Goal: Task Accomplishment & Management: Complete application form

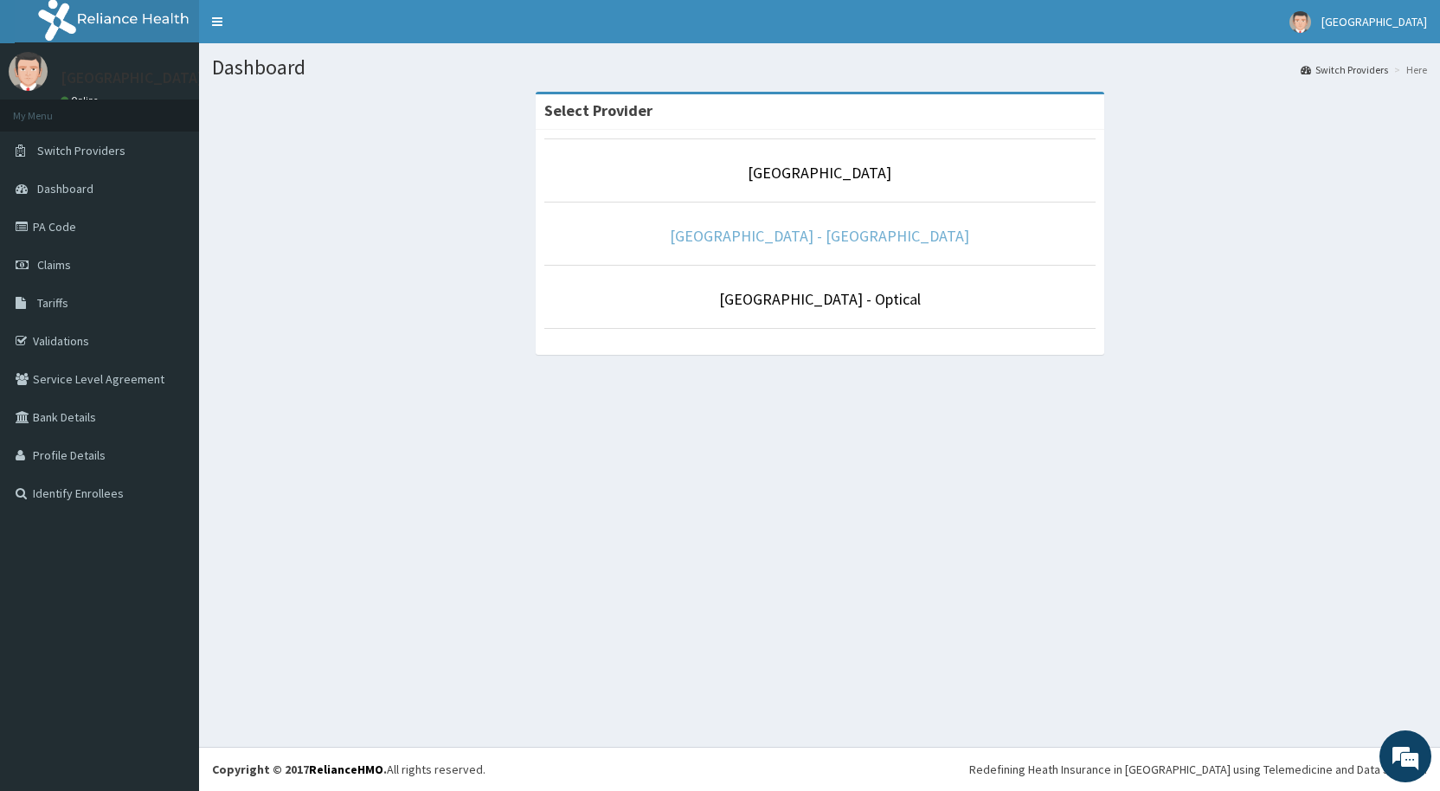
click at [822, 237] on link "De Lakeland Imperial Hospital - Dental" at bounding box center [819, 236] width 299 height 20
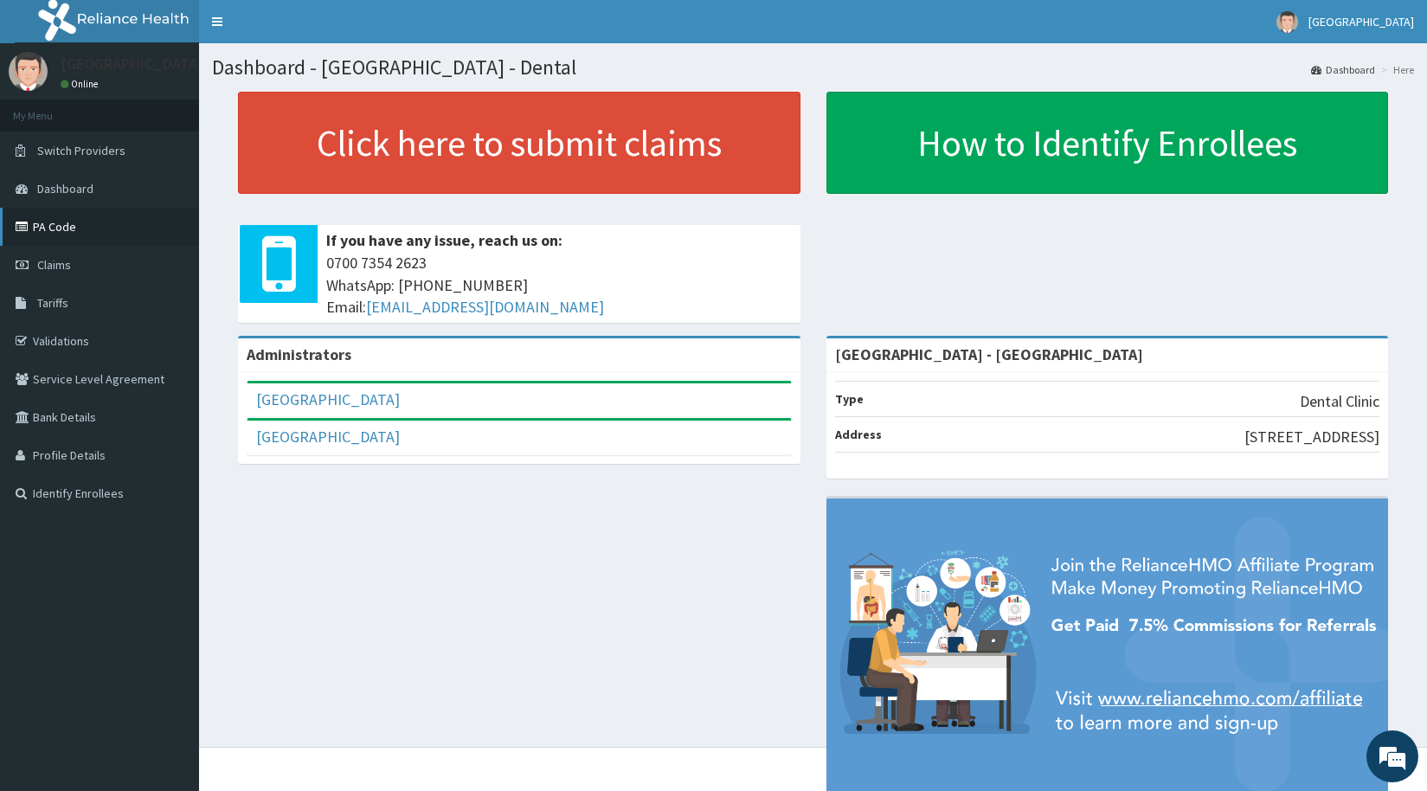
click at [58, 224] on link "PA Code" at bounding box center [99, 227] width 199 height 38
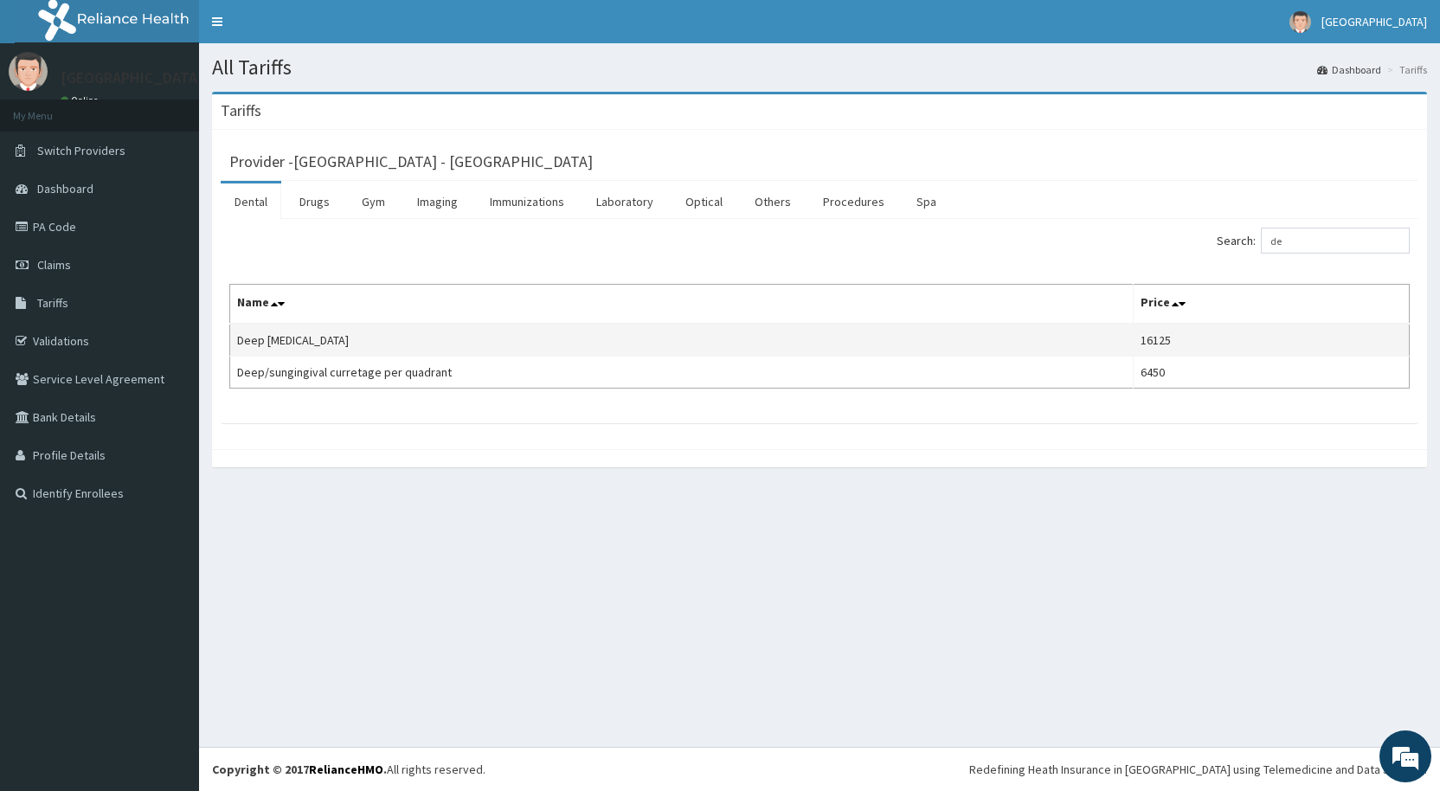
type input "d"
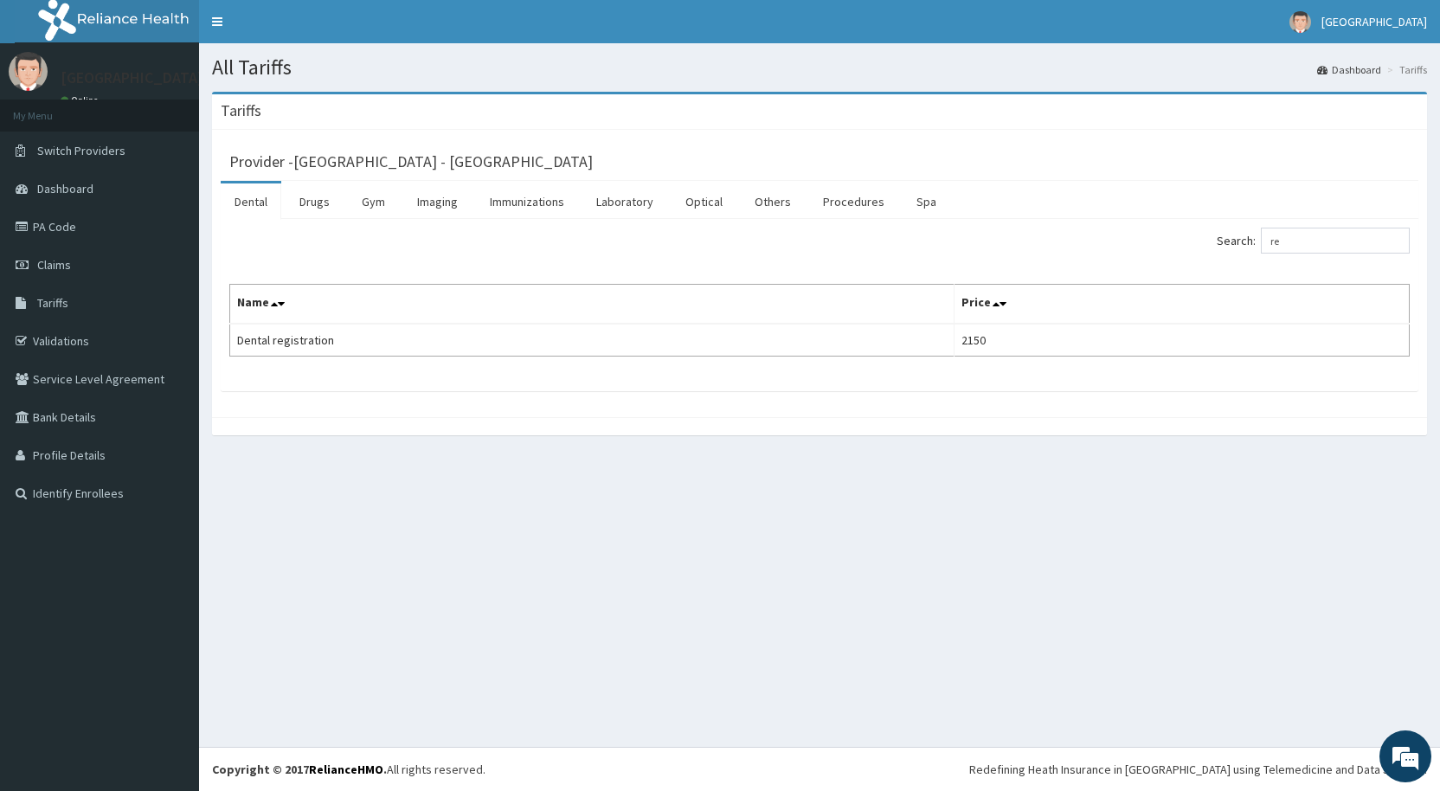
type input "r"
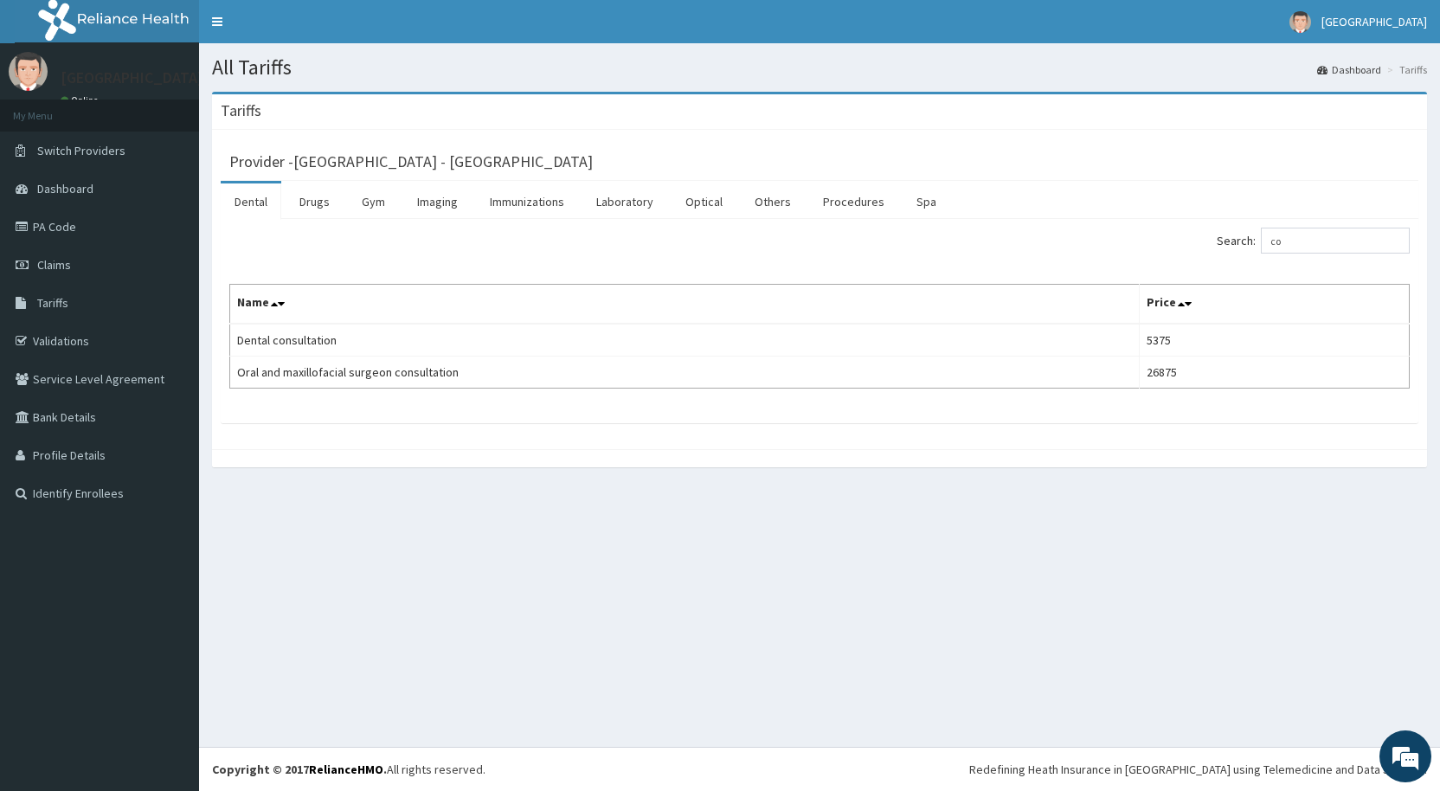
type input "c"
type input "xray"
click at [58, 227] on link "PA Code" at bounding box center [99, 227] width 199 height 38
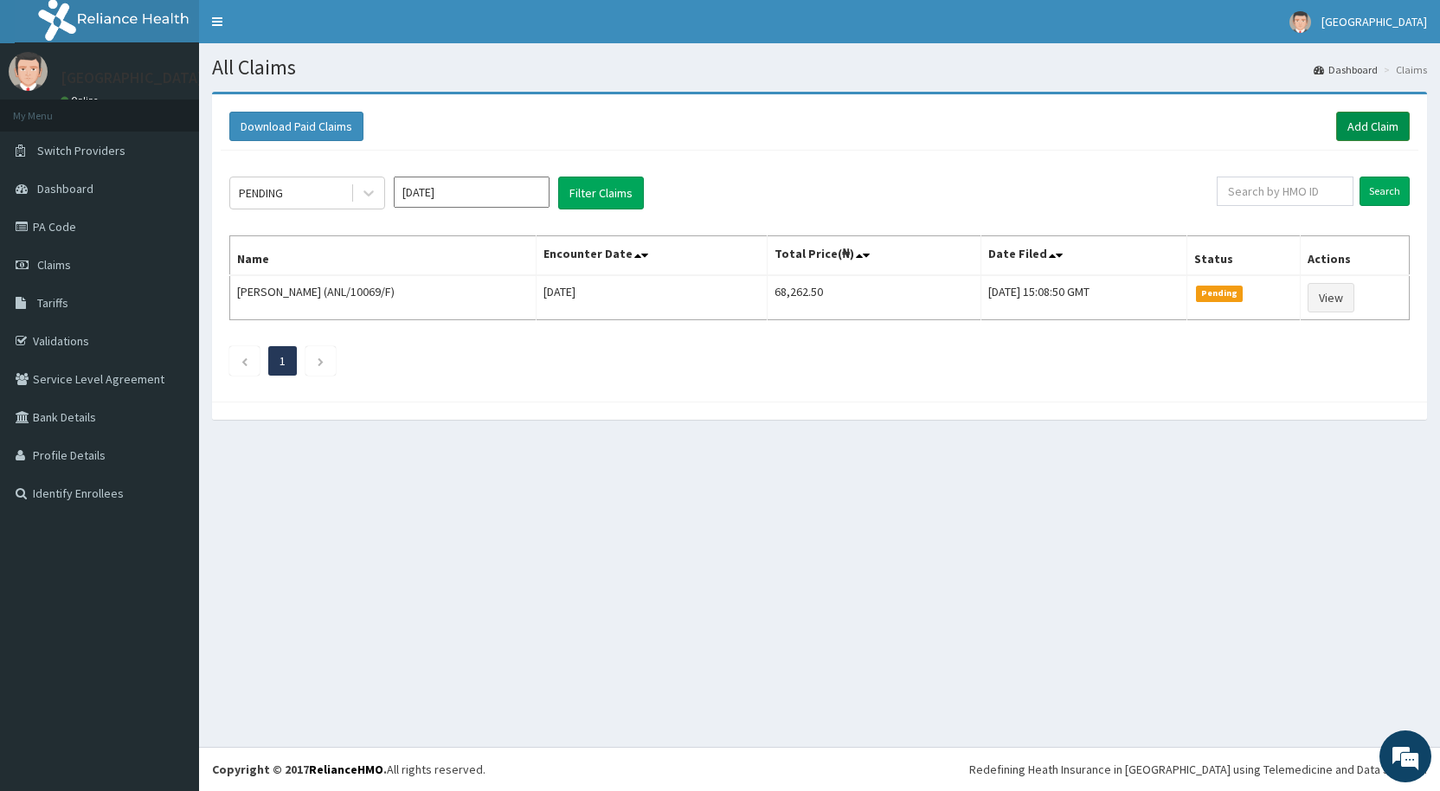
click at [1381, 126] on link "Add Claim" at bounding box center [1373, 126] width 74 height 29
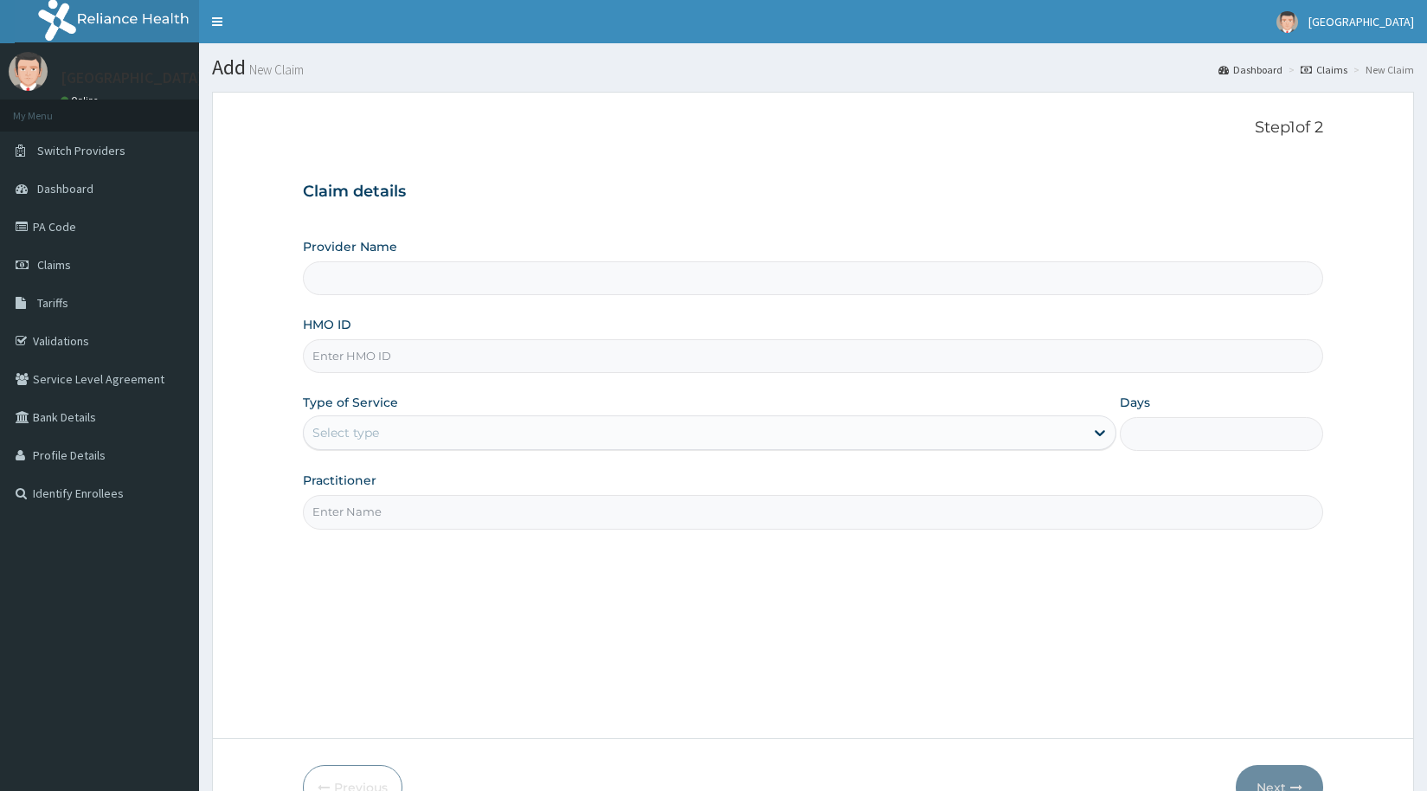
click at [362, 365] on input "HMO ID" at bounding box center [813, 356] width 1021 height 34
type input "tax/"
type input "[GEOGRAPHIC_DATA] - [GEOGRAPHIC_DATA]"
type input "tax/10143/a"
click at [355, 434] on div "Select type" at bounding box center [345, 432] width 67 height 17
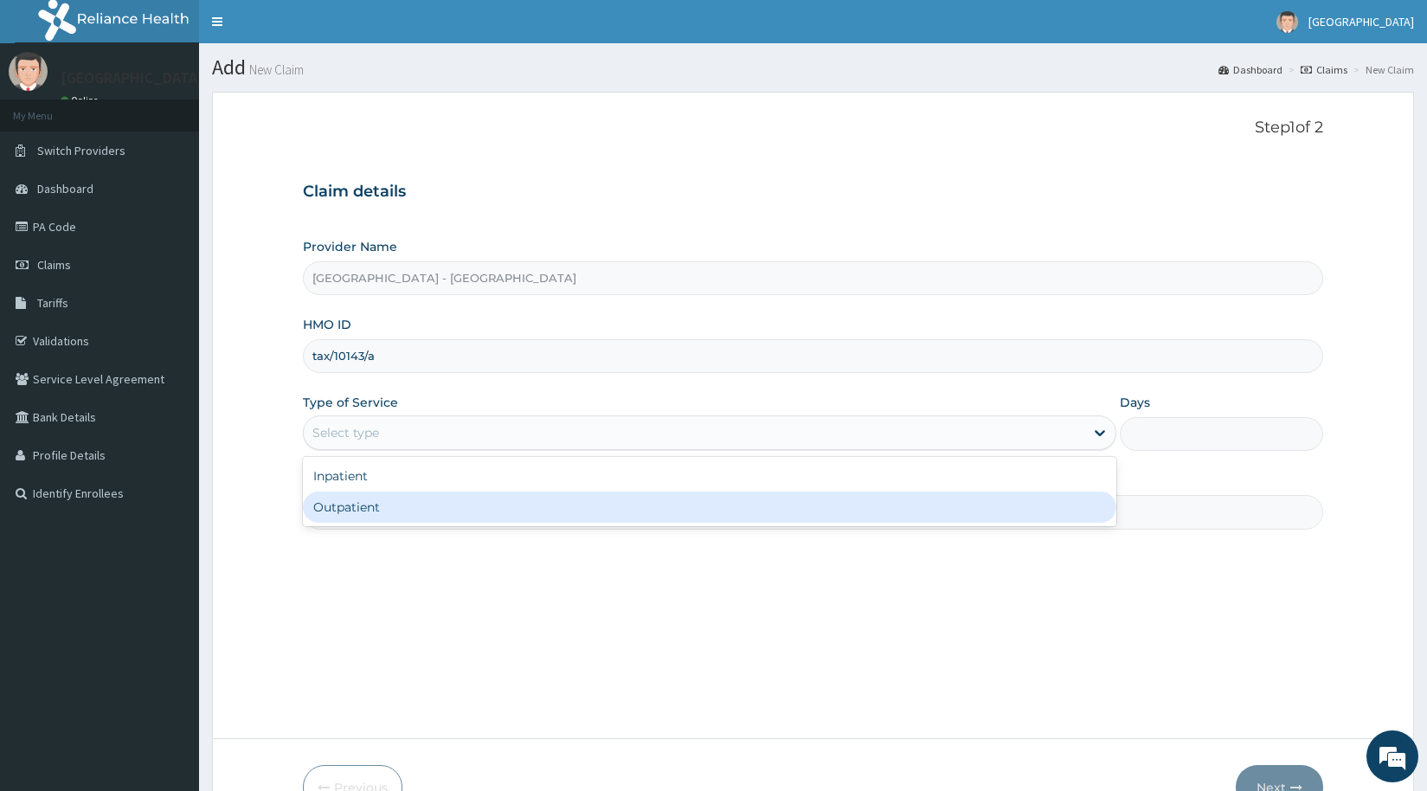
click at [352, 512] on div "Outpatient" at bounding box center [710, 507] width 814 height 31
type input "1"
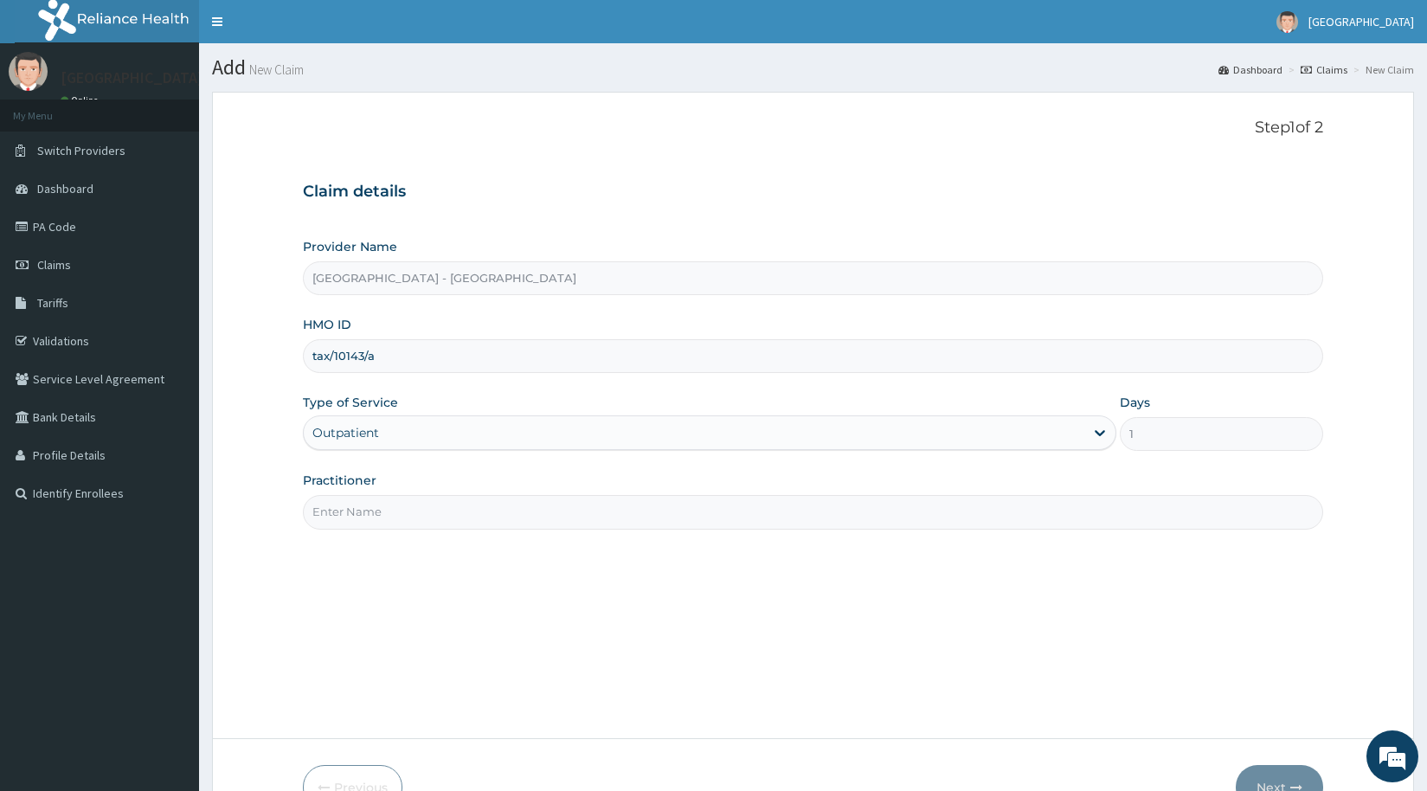
click at [356, 493] on div "Practitioner" at bounding box center [813, 500] width 1021 height 57
click at [356, 511] on input "Practitioner" at bounding box center [813, 512] width 1021 height 34
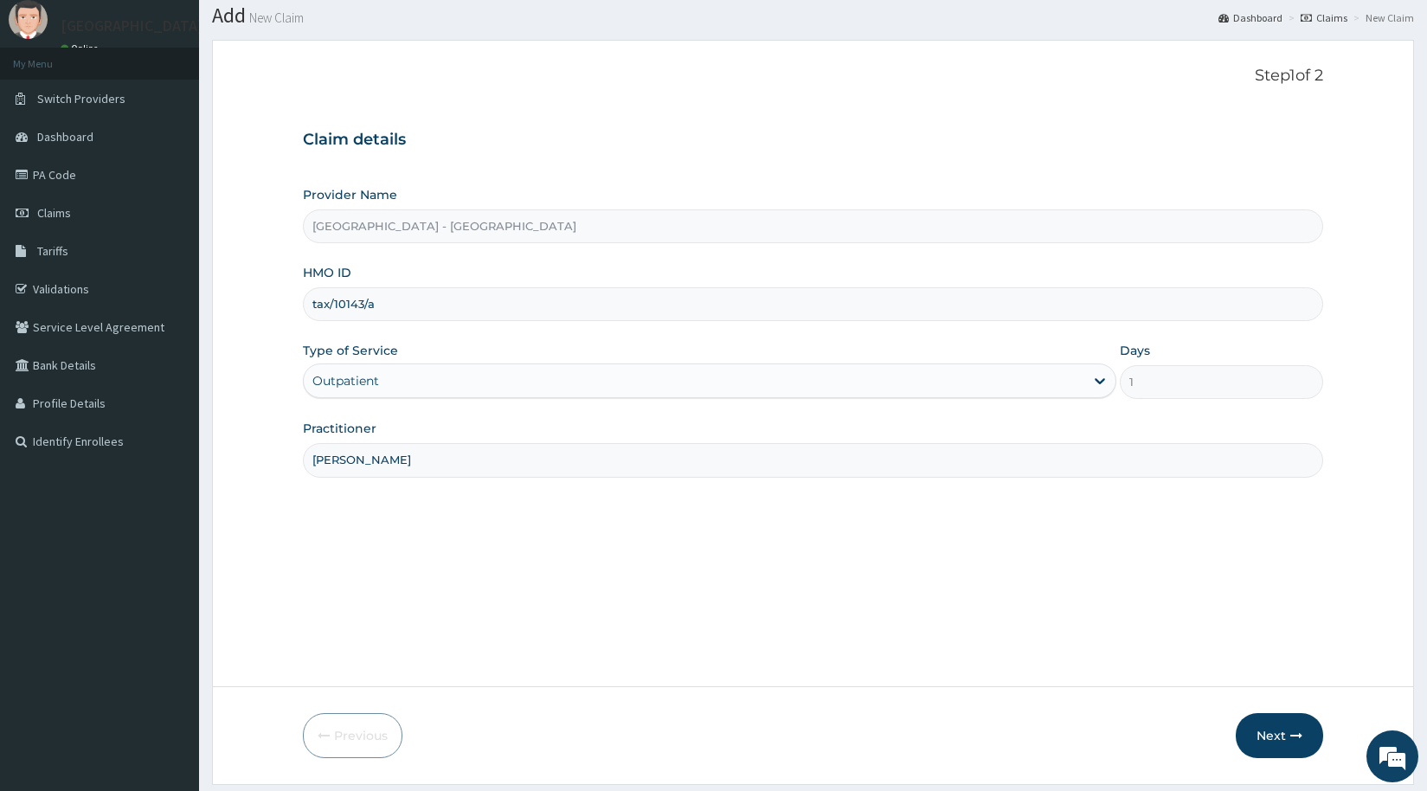
scroll to position [103, 0]
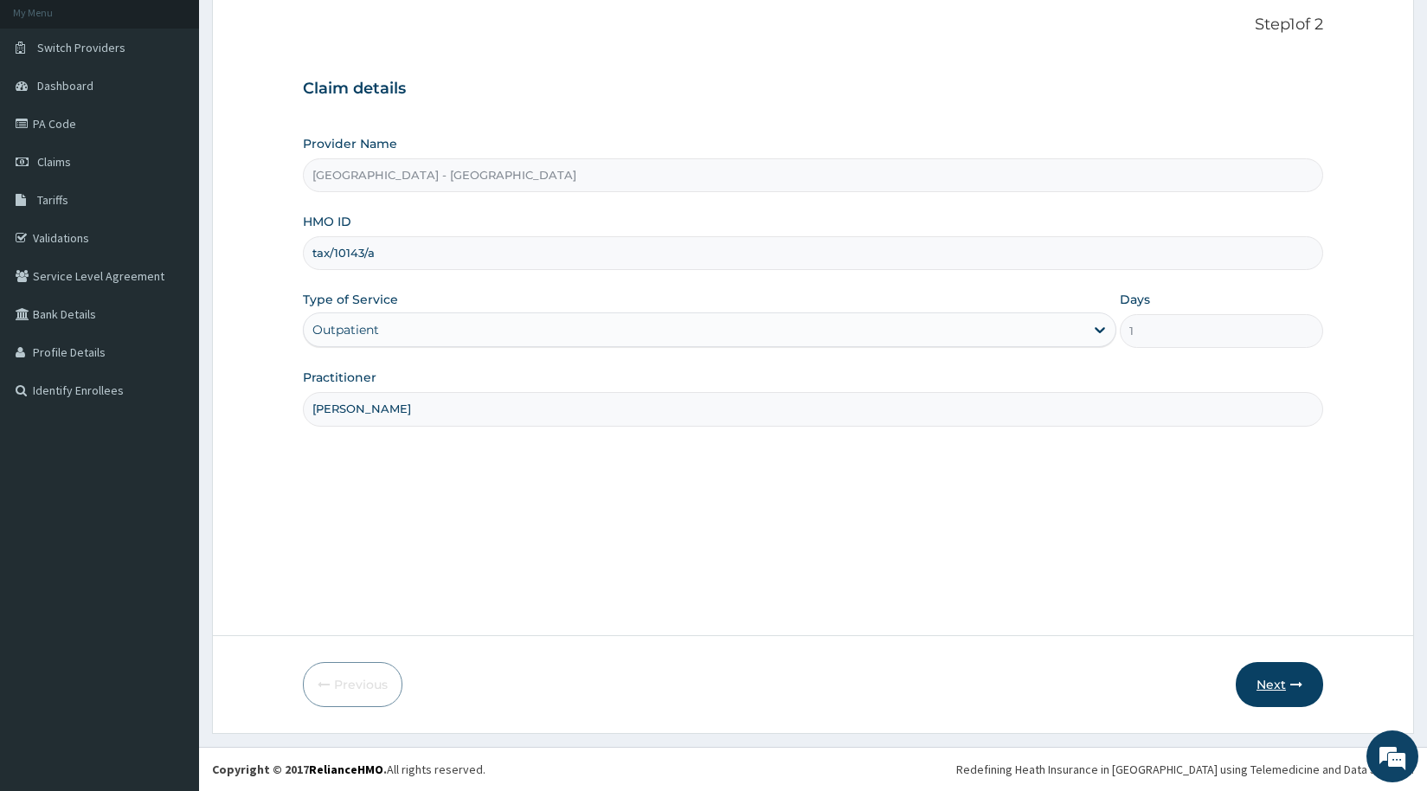
type input "dr raphael"
click at [1265, 684] on button "Next" at bounding box center [1279, 684] width 87 height 45
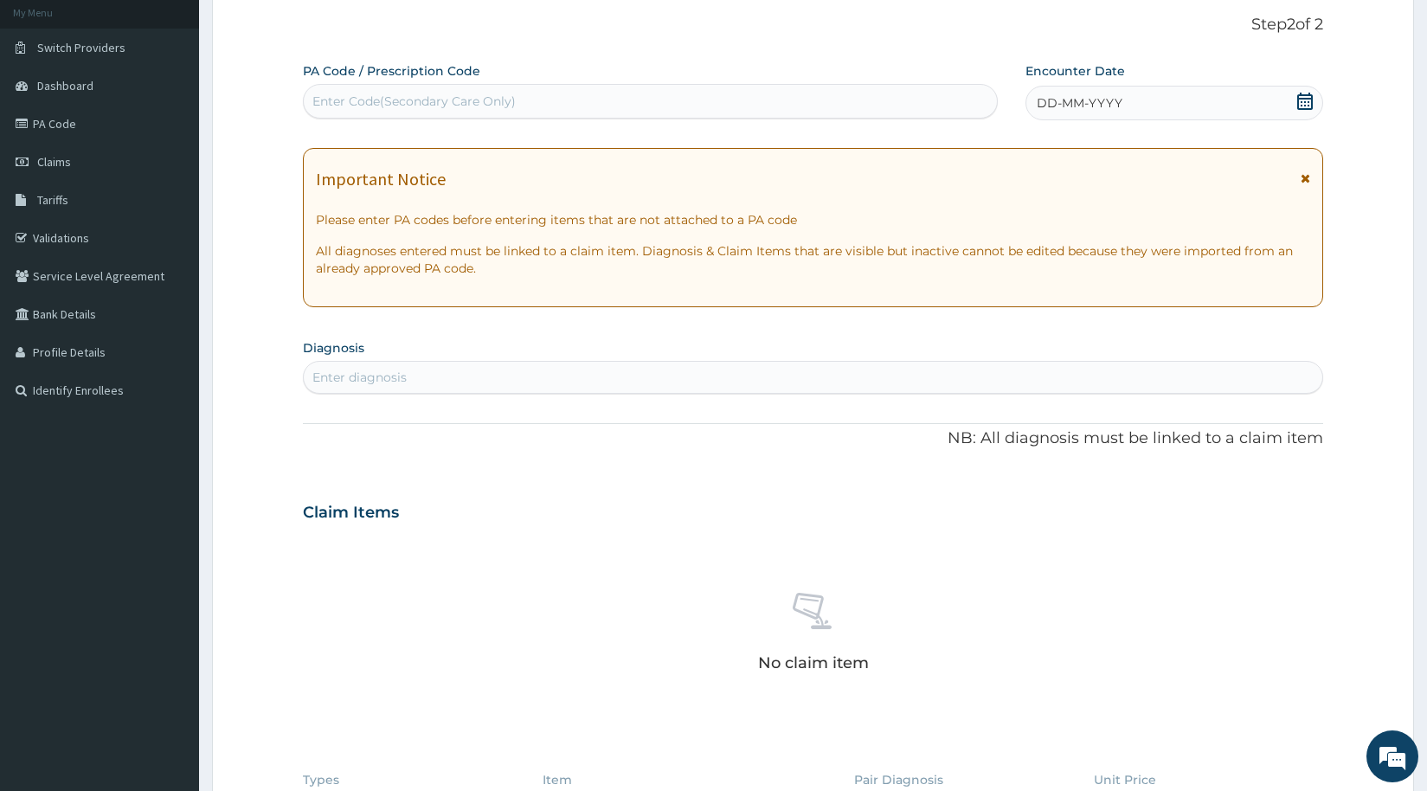
click at [525, 100] on div "Enter Code(Secondary Care Only)" at bounding box center [650, 101] width 693 height 28
paste input "PA/185A28"
type input "PA/185A28"
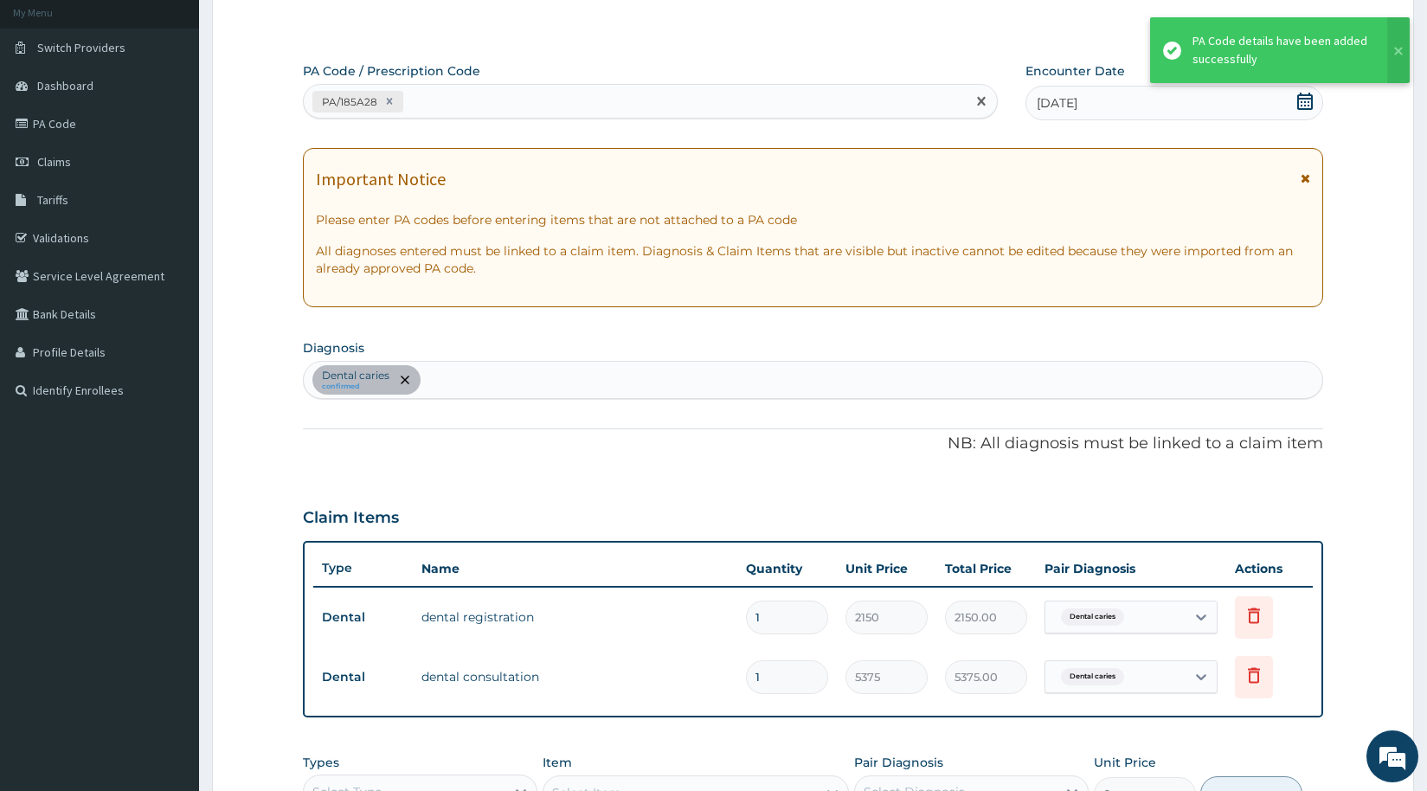
click at [527, 96] on div "PA/185A28" at bounding box center [635, 101] width 662 height 29
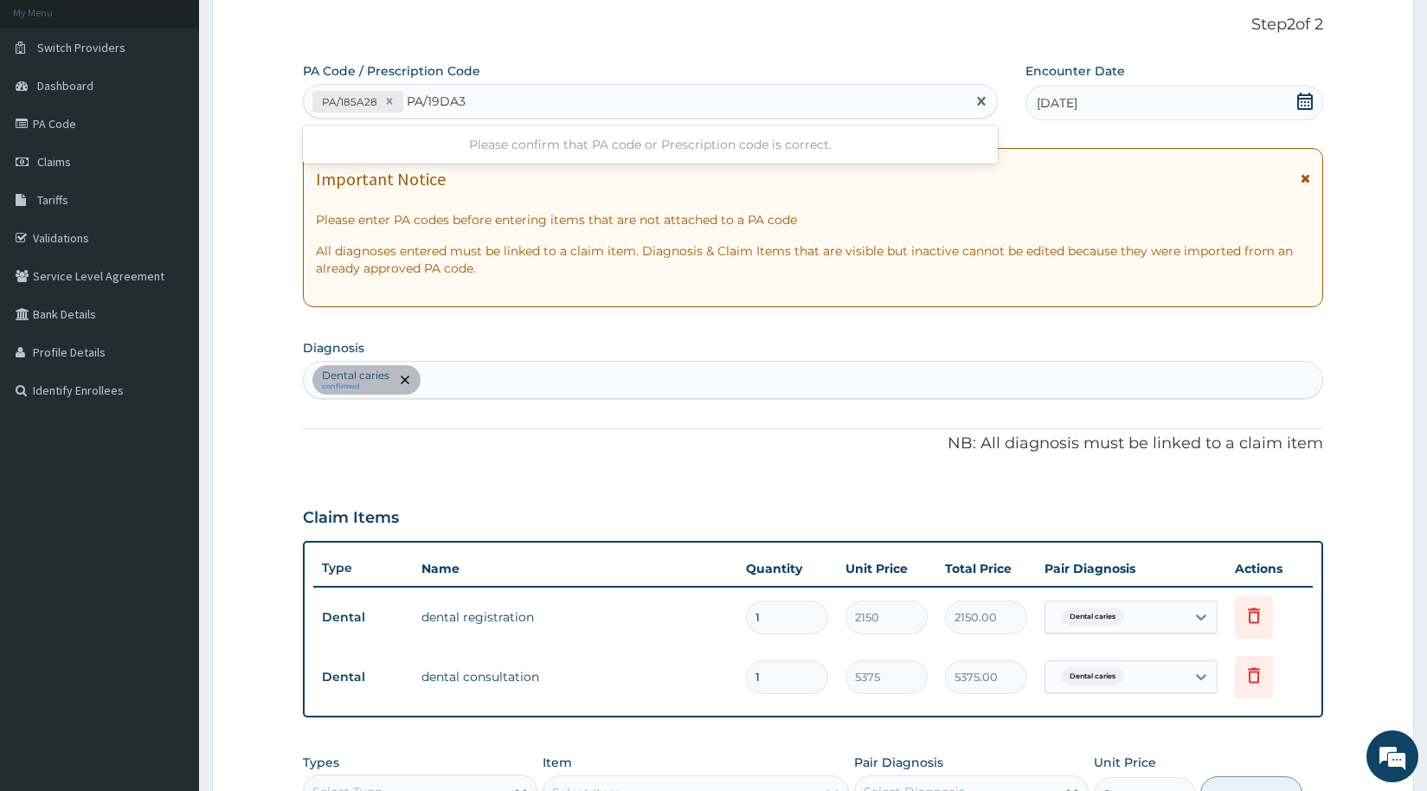
type input "PA/19DA3B"
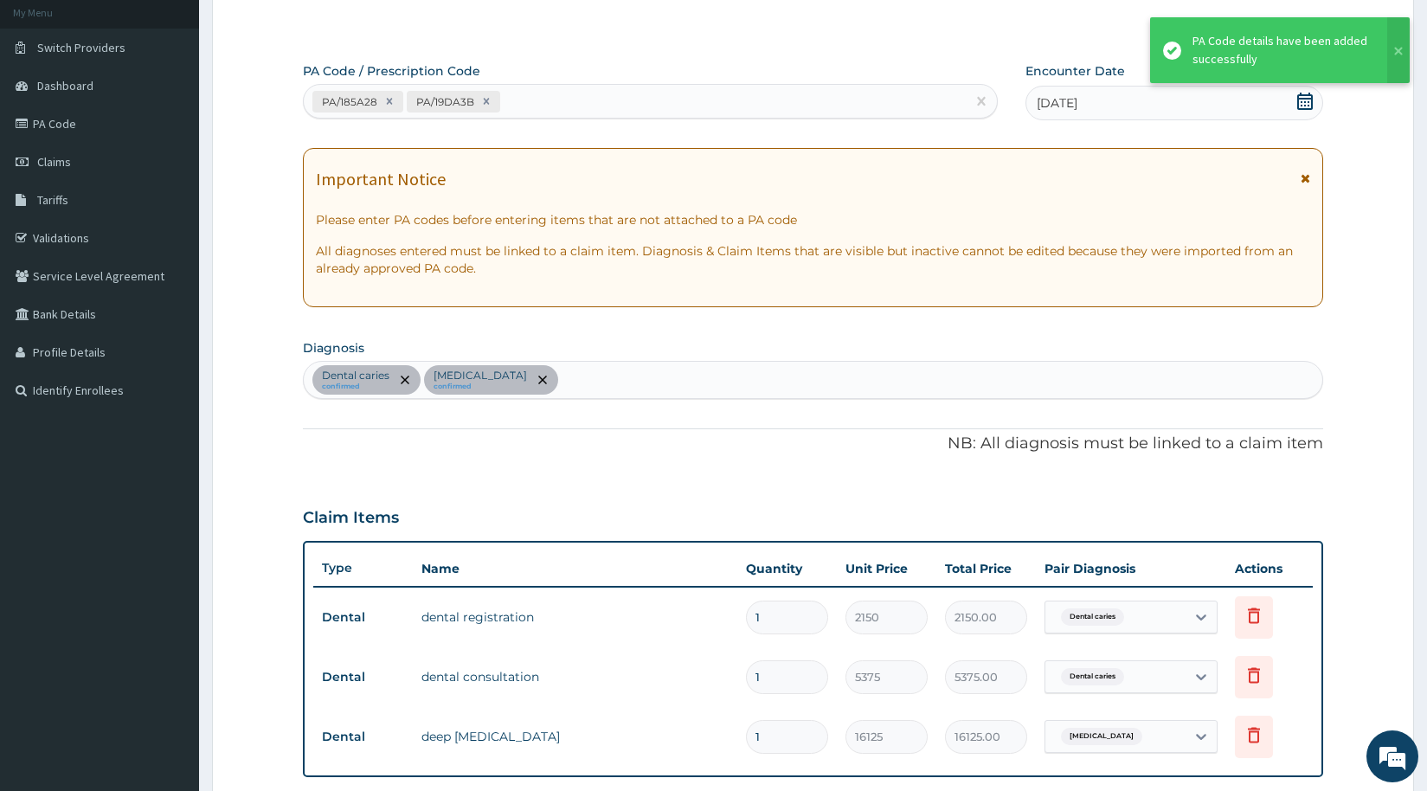
click at [535, 94] on div "PA/185A28 PA/19DA3B" at bounding box center [635, 101] width 662 height 29
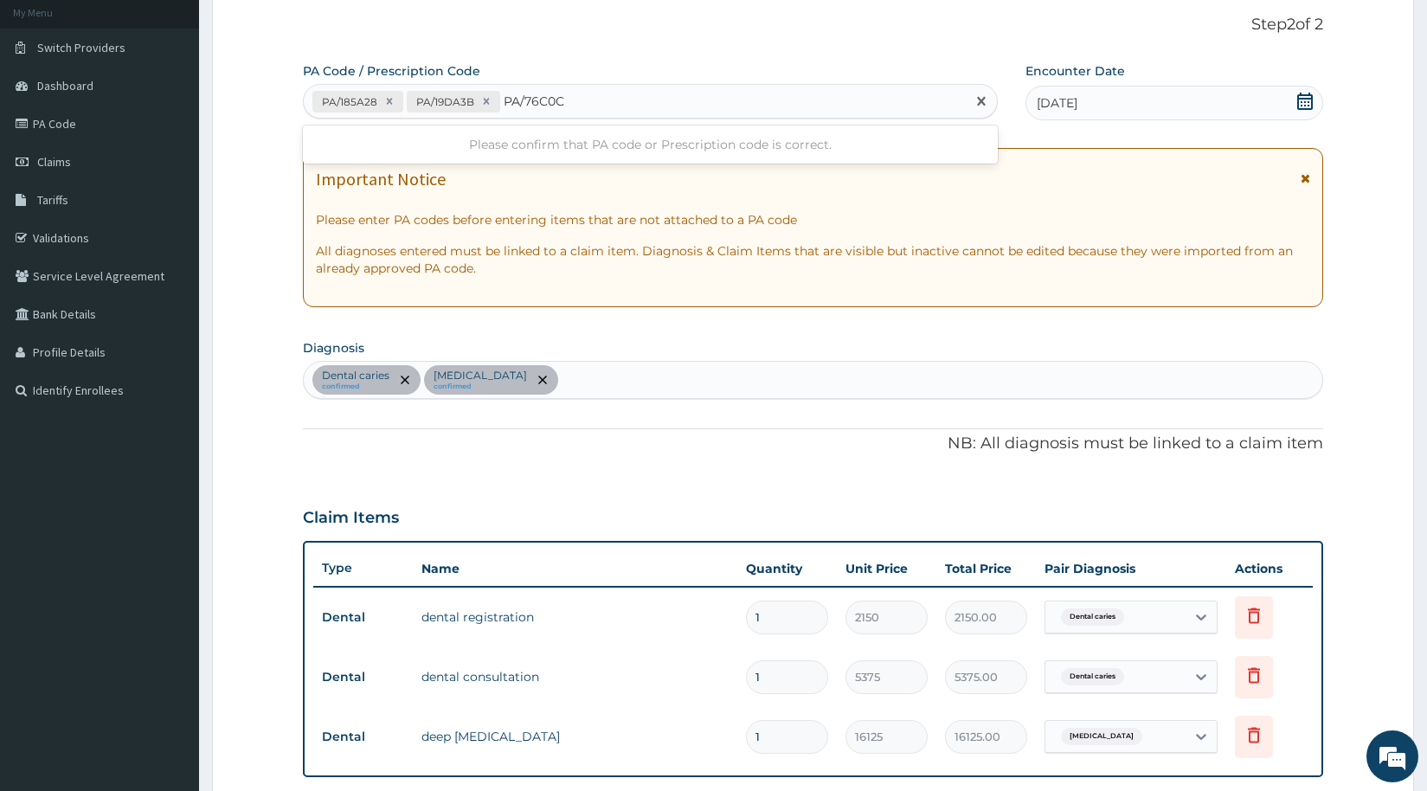
type input "PA/76C0CD"
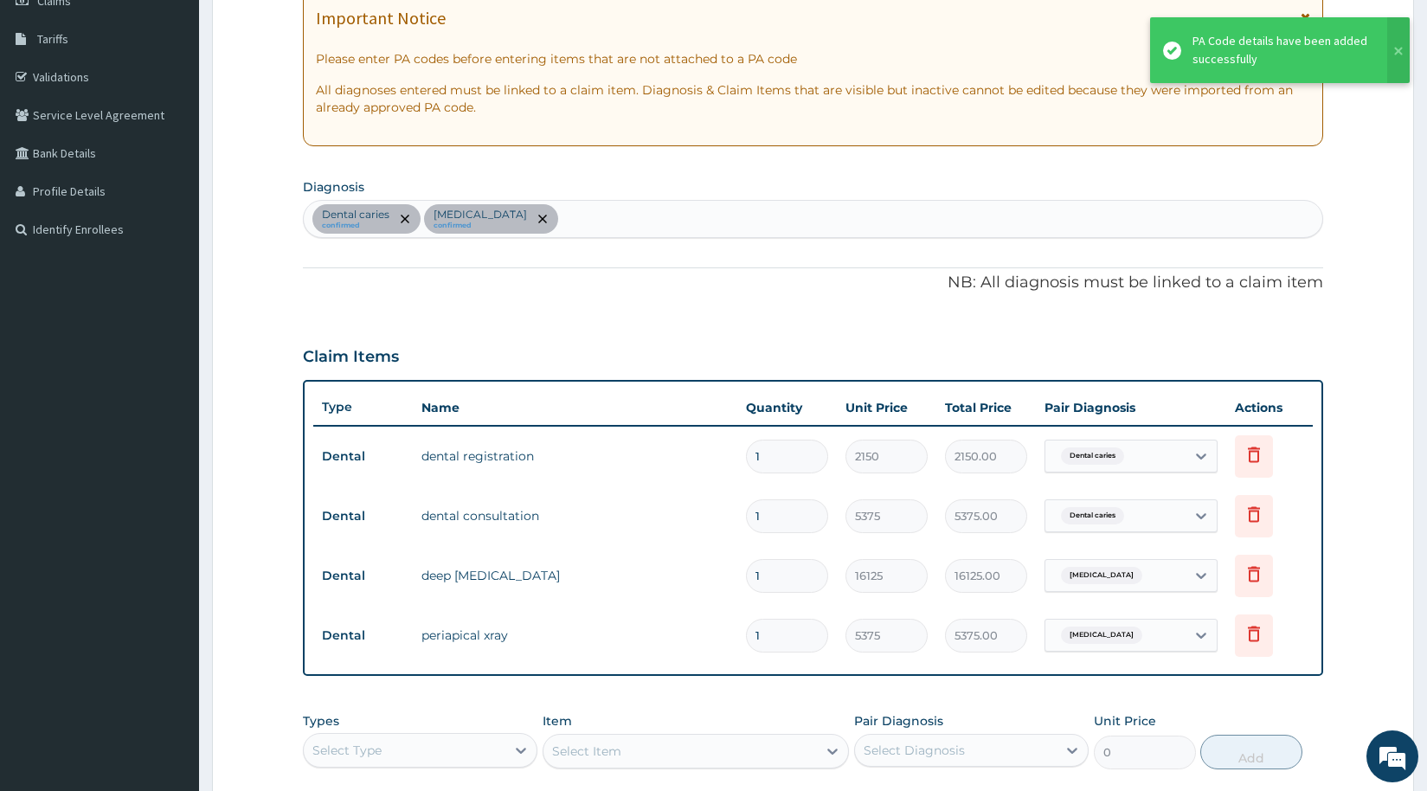
scroll to position [385, 0]
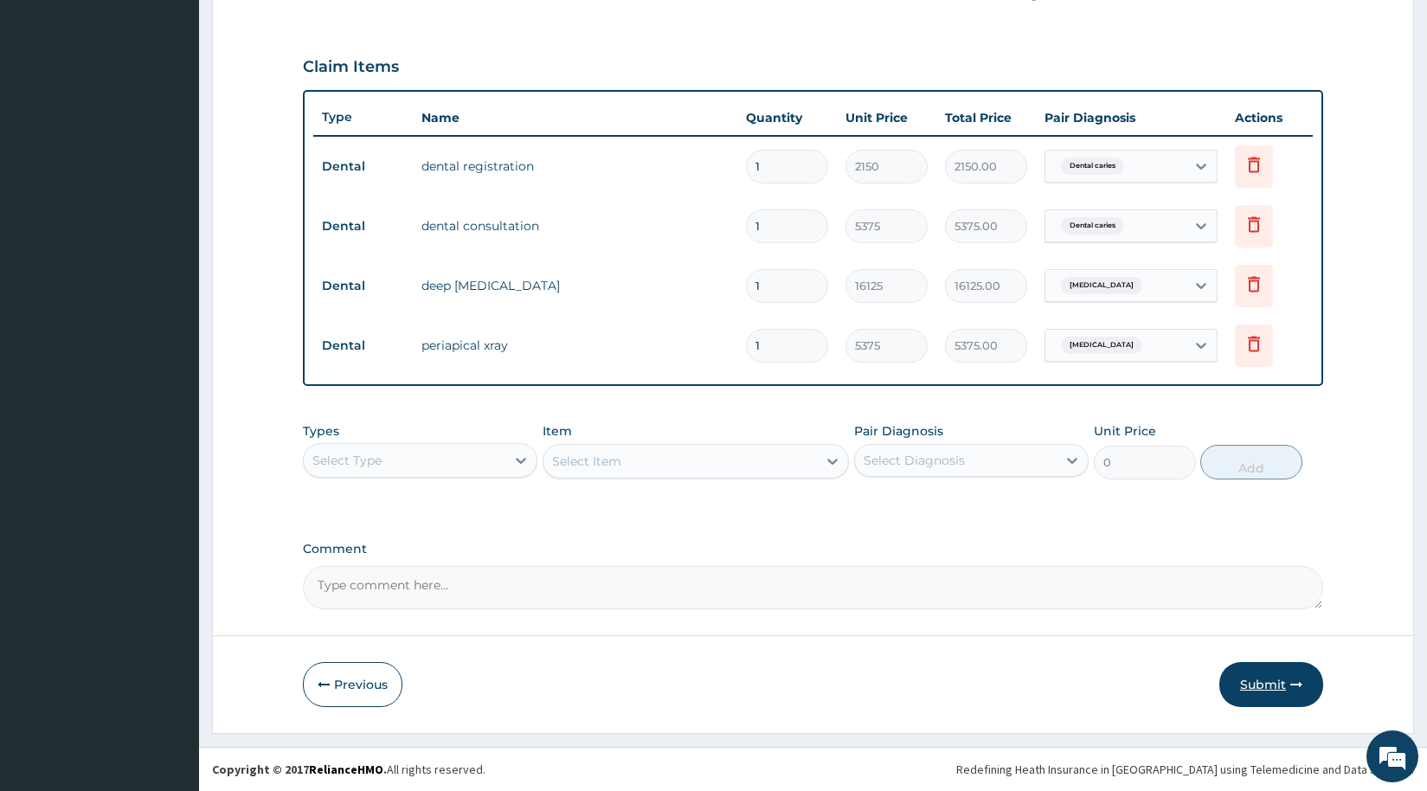
click at [1260, 687] on button "Submit" at bounding box center [1272, 684] width 104 height 45
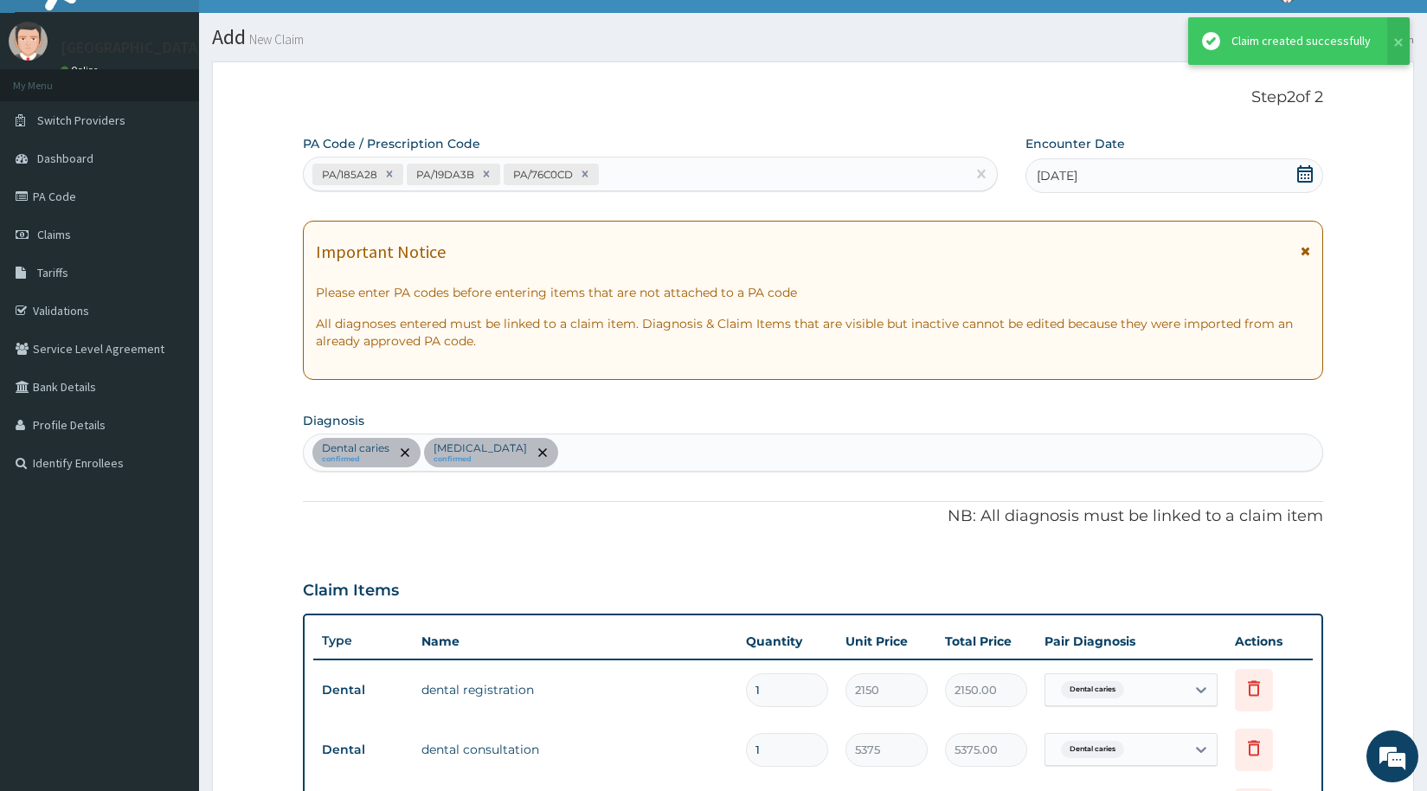
scroll to position [554, 0]
